Goal: Information Seeking & Learning: Stay updated

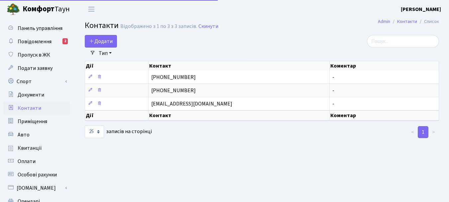
select select "25"
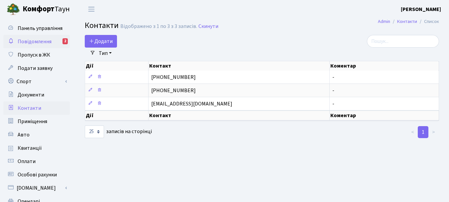
click at [39, 42] on span "Повідомлення" at bounding box center [35, 41] width 34 height 7
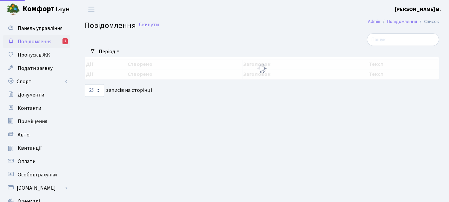
select select "25"
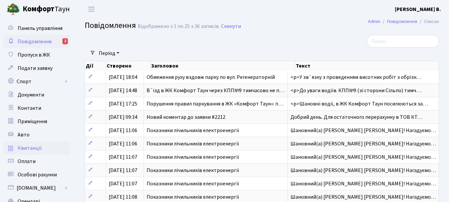
click at [38, 145] on span "Квитанції" at bounding box center [30, 147] width 24 height 7
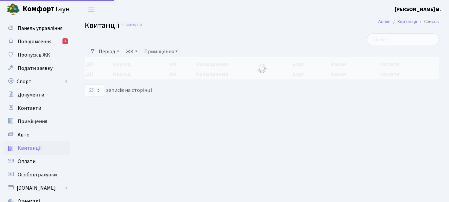
select select "25"
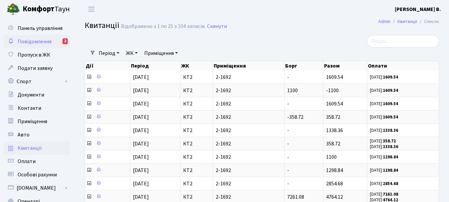
click at [41, 40] on span "Повідомлення" at bounding box center [35, 41] width 34 height 7
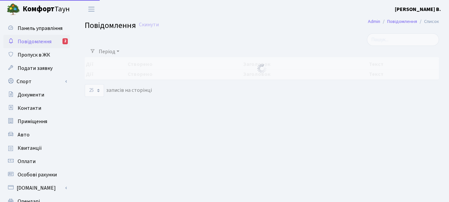
select select "25"
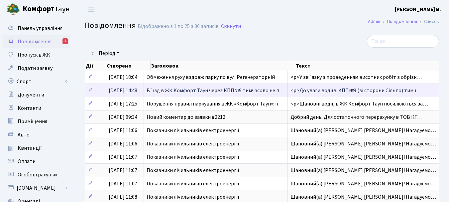
click at [164, 90] on span "В`їзд в ЖК Комфорт Таун через КПП№9 тимчасово не п…" at bounding box center [216, 90] width 138 height 7
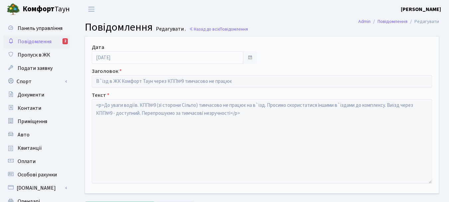
click at [43, 43] on span "Повідомлення" at bounding box center [35, 41] width 34 height 7
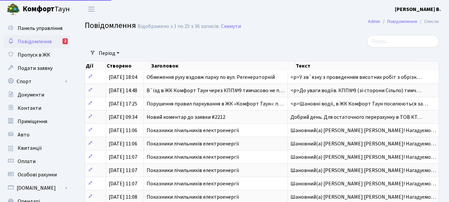
select select "25"
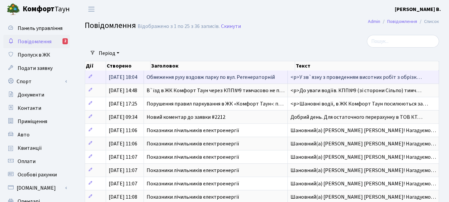
click at [173, 79] on span "Обмеження руху вздовж парку по вул. Регенераторній" at bounding box center [211, 77] width 128 height 7
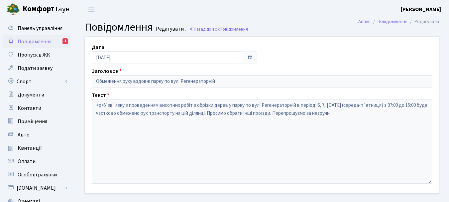
click at [43, 42] on span "Повідомлення" at bounding box center [35, 41] width 34 height 7
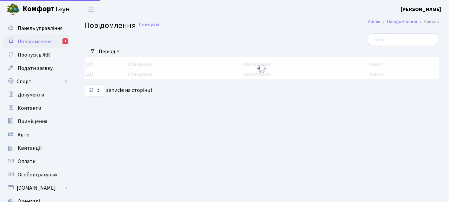
select select "25"
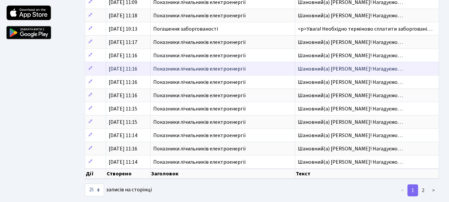
scroll to position [246, 0]
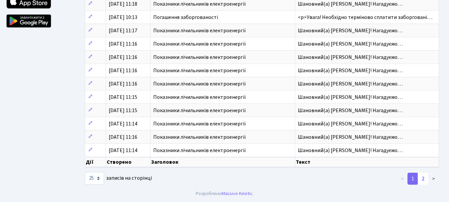
click at [422, 179] on link "2" at bounding box center [423, 179] width 11 height 12
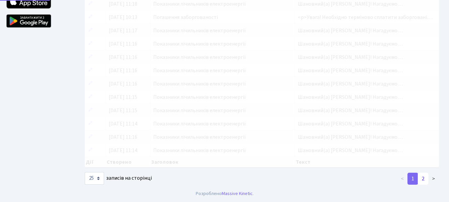
scroll to position [97, 0]
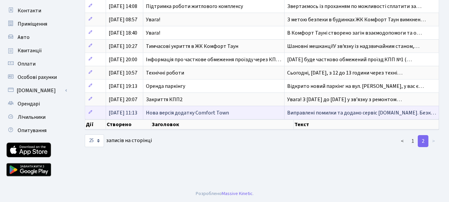
click at [165, 113] on span "Нова версія додатку Comfort Town" at bounding box center [187, 112] width 83 height 7
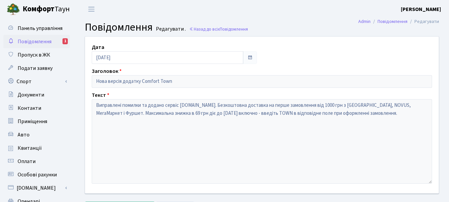
click at [35, 42] on span "Повідомлення" at bounding box center [35, 41] width 34 height 7
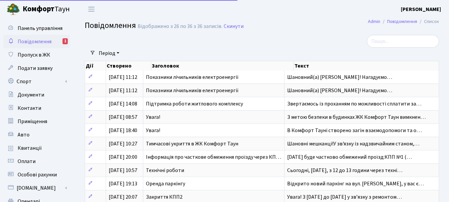
select select "25"
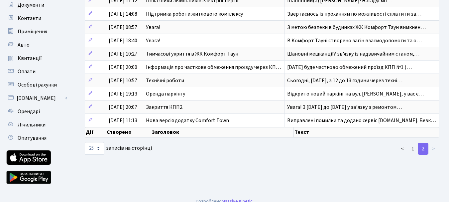
scroll to position [97, 0]
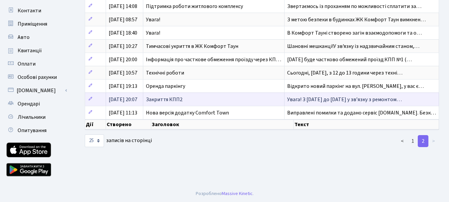
click at [180, 100] on span "Закриття КПП2" at bounding box center [164, 99] width 37 height 7
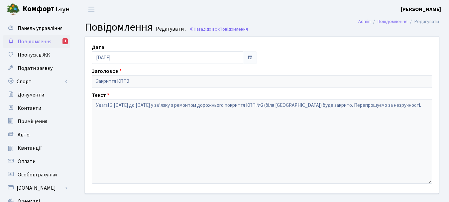
click at [39, 44] on span "Повідомлення" at bounding box center [35, 41] width 34 height 7
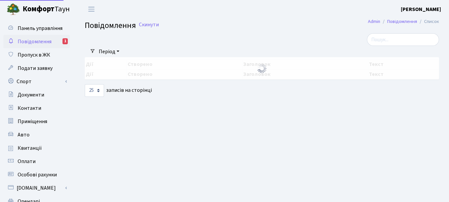
select select "25"
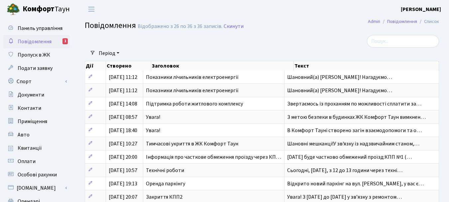
scroll to position [97, 0]
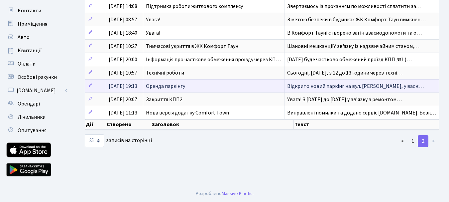
click at [171, 86] on span "Оренда паркінгу" at bounding box center [165, 85] width 39 height 7
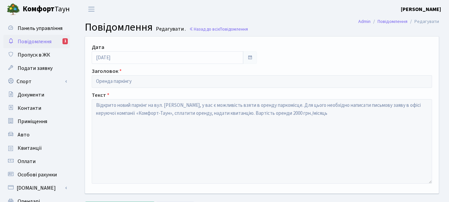
click at [37, 42] on span "Повідомлення" at bounding box center [35, 41] width 34 height 7
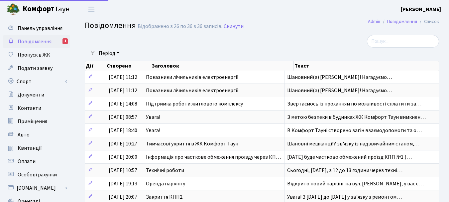
select select "25"
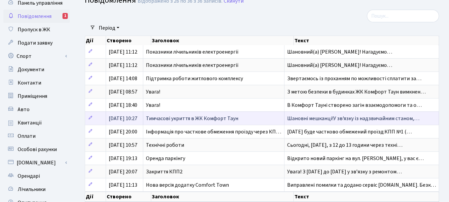
scroll to position [97, 0]
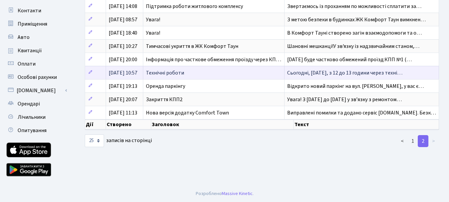
click at [174, 72] on span "Технічні роботи" at bounding box center [165, 72] width 38 height 7
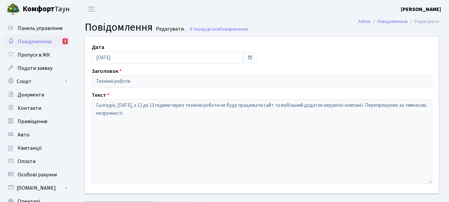
click at [39, 42] on span "Повідомлення" at bounding box center [35, 41] width 34 height 7
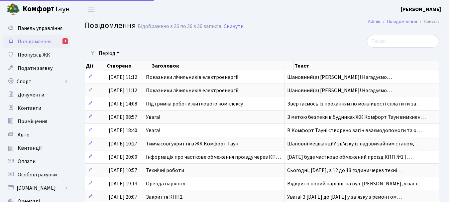
select select "25"
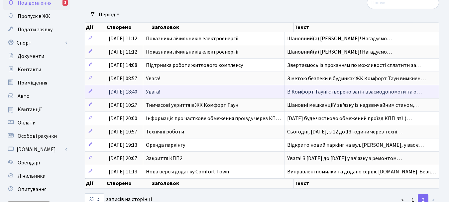
scroll to position [97, 0]
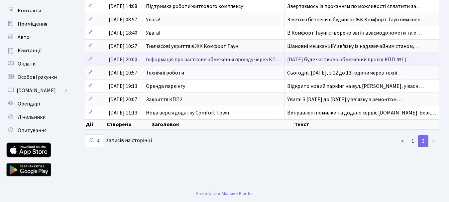
click at [175, 61] on span "Інформація про часткове обмеження проїзду через КП…" at bounding box center [213, 59] width 135 height 7
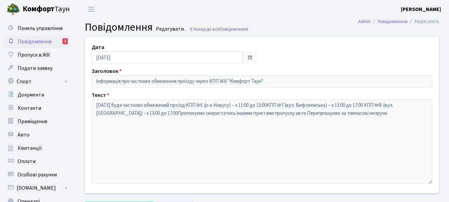
drag, startPoint x: 40, startPoint y: 41, endPoint x: 82, endPoint y: 52, distance: 43.8
click at [40, 41] on span "Повідомлення" at bounding box center [35, 41] width 34 height 7
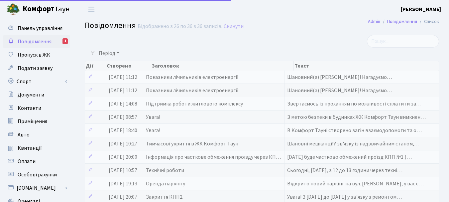
select select "25"
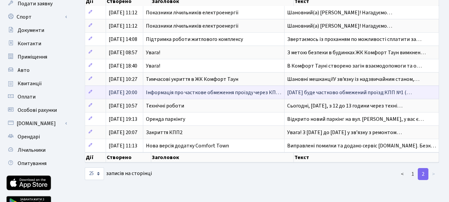
scroll to position [64, 0]
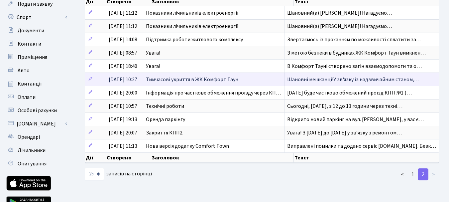
click at [188, 78] on span "Тимчасові укриття в ЖК Комфорт Таун" at bounding box center [192, 79] width 92 height 7
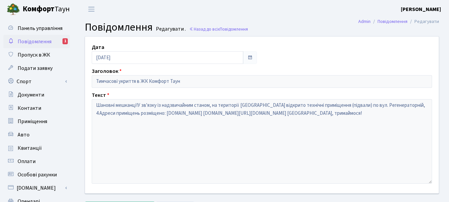
click at [34, 42] on span "Повідомлення" at bounding box center [35, 41] width 34 height 7
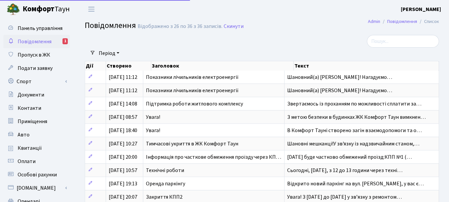
select select "25"
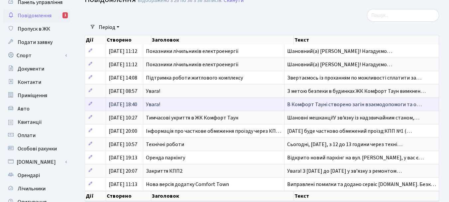
scroll to position [33, 0]
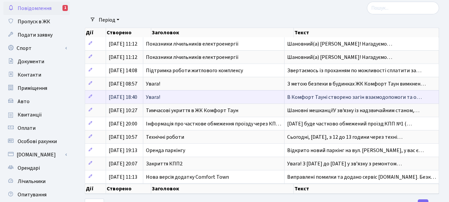
click at [160, 96] on span "Увага!" at bounding box center [153, 96] width 14 height 7
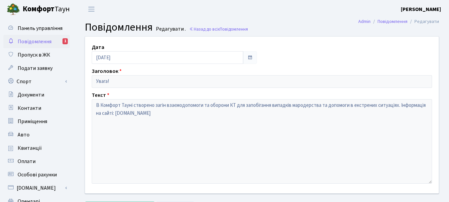
click at [36, 40] on span "Повідомлення" at bounding box center [35, 41] width 34 height 7
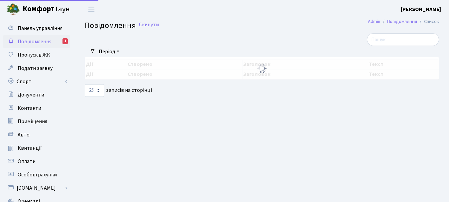
select select "25"
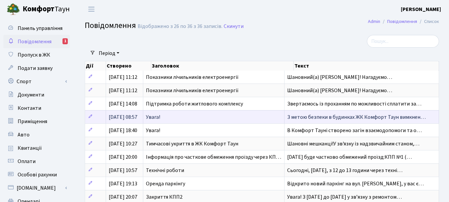
click at [160, 113] on span "Увага!" at bounding box center [153, 116] width 14 height 7
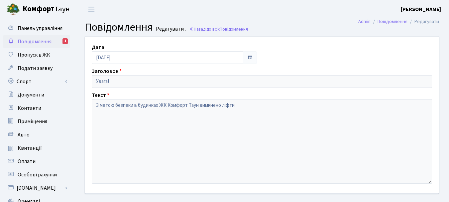
click at [41, 42] on span "Повідомлення" at bounding box center [35, 41] width 34 height 7
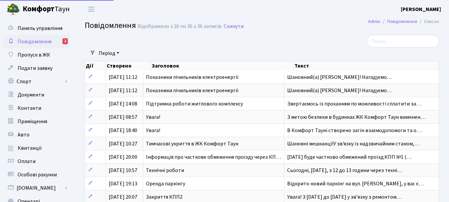
select select "25"
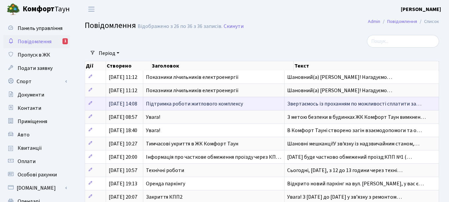
click at [188, 105] on span "Підтримка роботи житлового комплексу" at bounding box center [194, 103] width 97 height 7
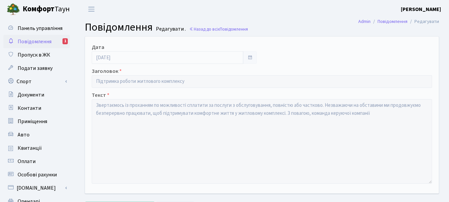
click at [42, 42] on span "Повідомлення" at bounding box center [35, 41] width 34 height 7
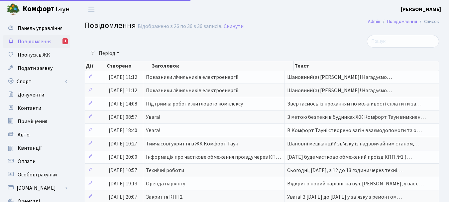
select select "25"
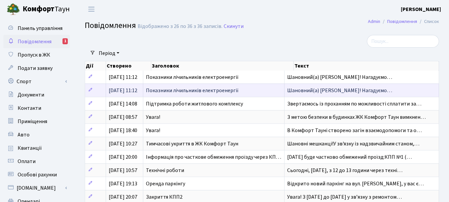
click at [186, 92] on span "Показники лічильників електроенергії" at bounding box center [192, 90] width 93 height 7
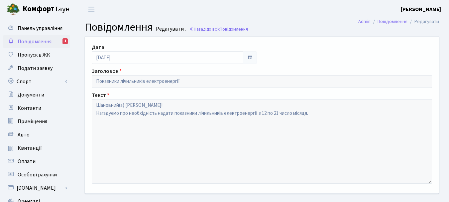
click at [40, 39] on span "Повідомлення" at bounding box center [35, 41] width 34 height 7
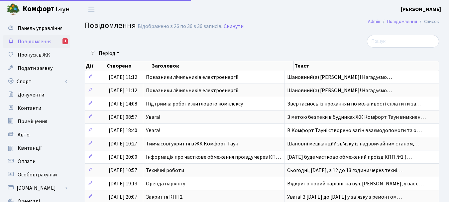
select select "25"
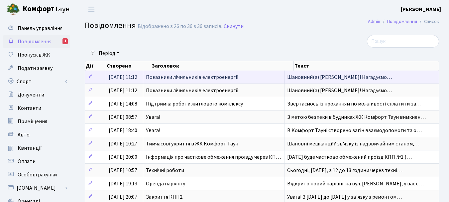
click at [187, 78] on span "Показники лічильників електроенергії" at bounding box center [192, 77] width 93 height 7
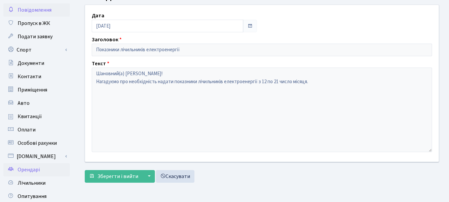
scroll to position [67, 0]
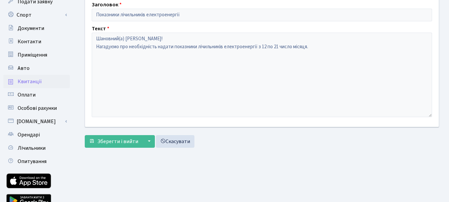
click at [35, 81] on span "Квитанції" at bounding box center [30, 81] width 24 height 7
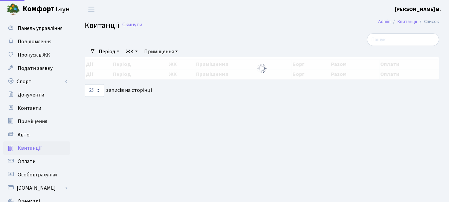
select select "25"
